Goal: Task Accomplishment & Management: Use online tool/utility

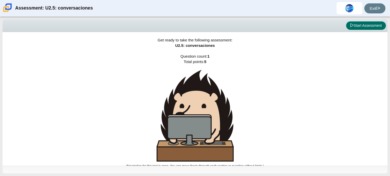
click at [380, 26] on button "Start Assessment" at bounding box center [366, 25] width 40 height 9
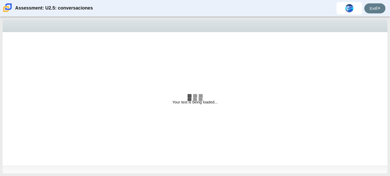
select select "06fad057-86e3-49ec-80e5-8ebec56ce9e7"
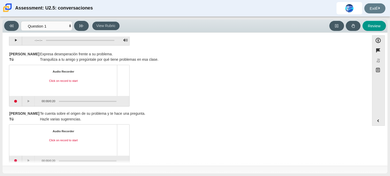
scroll to position [54, 0]
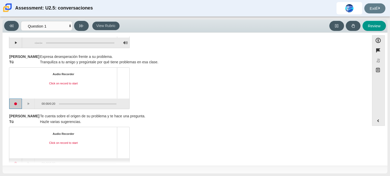
click at [15, 103] on button "Start recording" at bounding box center [15, 104] width 13 height 10
click at [29, 103] on button "Pause" at bounding box center [28, 104] width 13 height 10
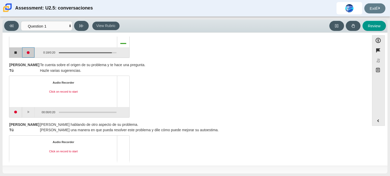
scroll to position [107, 0]
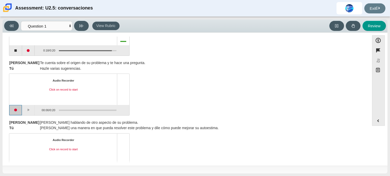
click at [14, 110] on button "Start recording" at bounding box center [15, 110] width 13 height 10
click at [19, 111] on button "Start recording" at bounding box center [15, 110] width 13 height 10
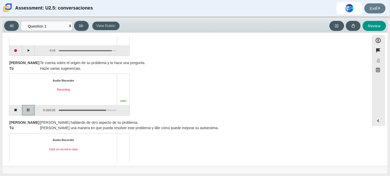
click at [30, 108] on button "Pause" at bounding box center [28, 110] width 13 height 10
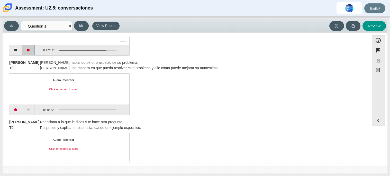
scroll to position [168, 0]
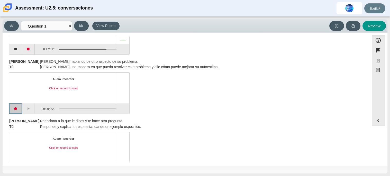
click at [12, 109] on button "Start recording" at bounding box center [15, 108] width 13 height 10
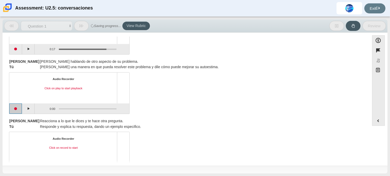
click at [12, 109] on button "Start recording" at bounding box center [15, 108] width 13 height 10
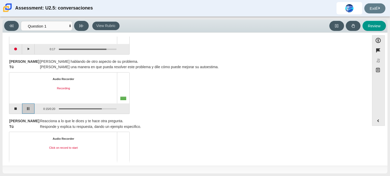
click at [29, 107] on button "Pause" at bounding box center [28, 108] width 13 height 10
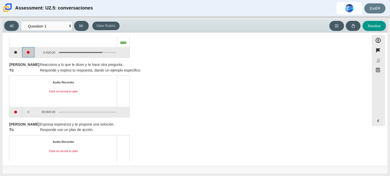
scroll to position [226, 0]
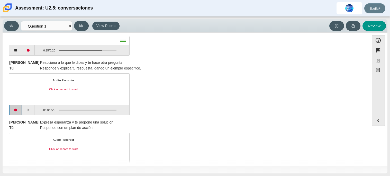
click at [16, 110] on button "Start recording" at bounding box center [15, 110] width 13 height 10
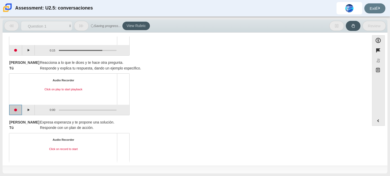
click at [18, 110] on button "Start recording" at bounding box center [15, 110] width 13 height 10
click at [30, 110] on button "Play" at bounding box center [28, 110] width 13 height 10
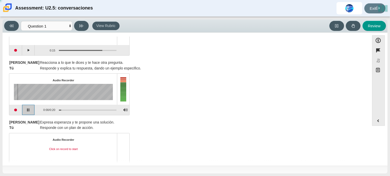
click at [34, 110] on button "Pause playback" at bounding box center [28, 110] width 13 height 10
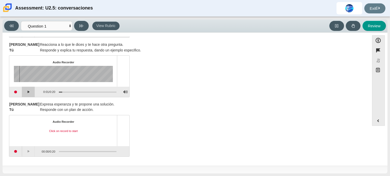
click at [29, 113] on div "[PERSON_NAME] Expresa esperanza y te propone una solución. Tú Responde con un p…" at bounding box center [186, 128] width 354 height 57
click at [16, 150] on button "Start recording" at bounding box center [15, 151] width 13 height 10
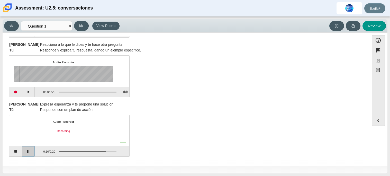
click at [26, 150] on button "Pause" at bounding box center [28, 151] width 13 height 10
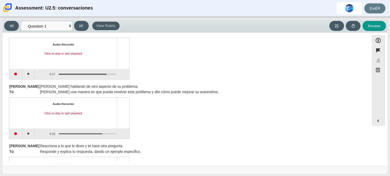
scroll to position [0, 0]
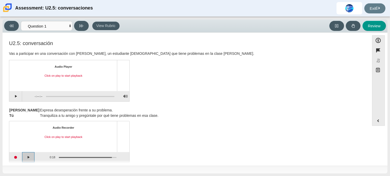
click at [30, 157] on button "Play" at bounding box center [28, 157] width 13 height 10
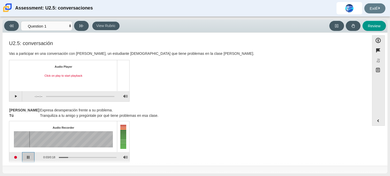
click at [30, 157] on button "Pause playback" at bounding box center [28, 157] width 13 height 10
click at [30, 157] on button "Continue playback" at bounding box center [28, 157] width 13 height 10
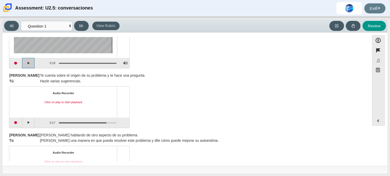
scroll to position [94, 0]
click at [32, 121] on button "Play" at bounding box center [28, 123] width 13 height 10
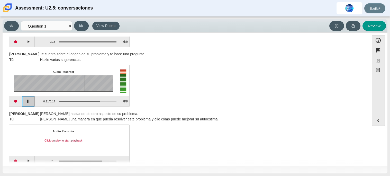
scroll to position [118, 0]
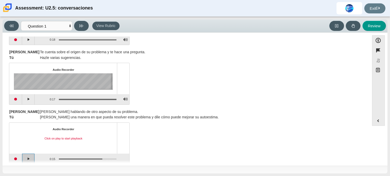
click at [26, 159] on button "Play" at bounding box center [28, 159] width 13 height 10
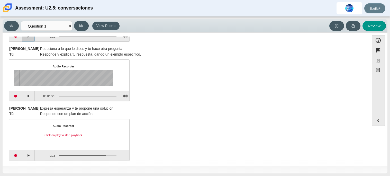
scroll to position [240, 0]
click at [29, 100] on button "Play" at bounding box center [28, 96] width 13 height 10
click at [30, 157] on button "Play" at bounding box center [28, 155] width 13 height 10
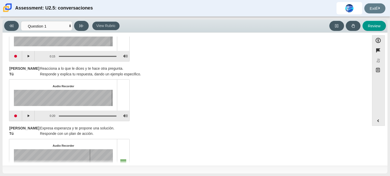
scroll to position [244, 0]
